Goal: Information Seeking & Learning: Learn about a topic

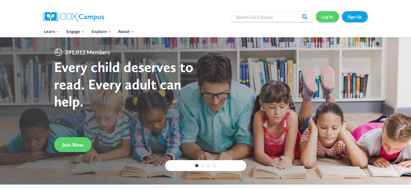
click at [329, 17] on link "Log In" at bounding box center [328, 16] width 24 height 11
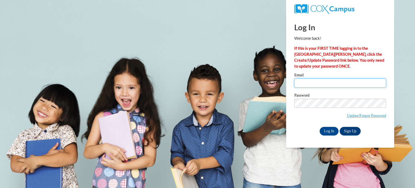
click at [326, 85] on input "Email" at bounding box center [340, 82] width 92 height 9
type input "jbenscot@kusd.edu"
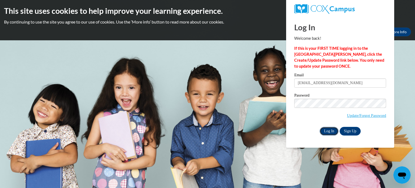
click at [333, 131] on input "Log In" at bounding box center [329, 131] width 19 height 9
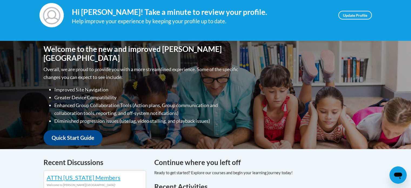
scroll to position [27, 0]
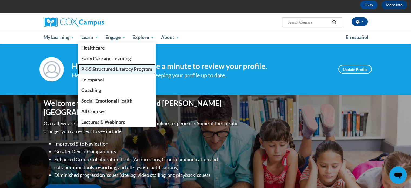
click at [92, 70] on span "PK-5 Structured Literacy Program" at bounding box center [116, 69] width 71 height 6
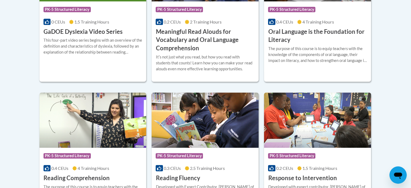
scroll to position [486, 0]
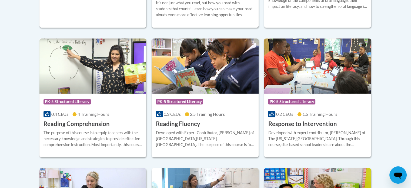
click at [94, 90] on img at bounding box center [92, 65] width 107 height 55
